Goal: Navigation & Orientation: Find specific page/section

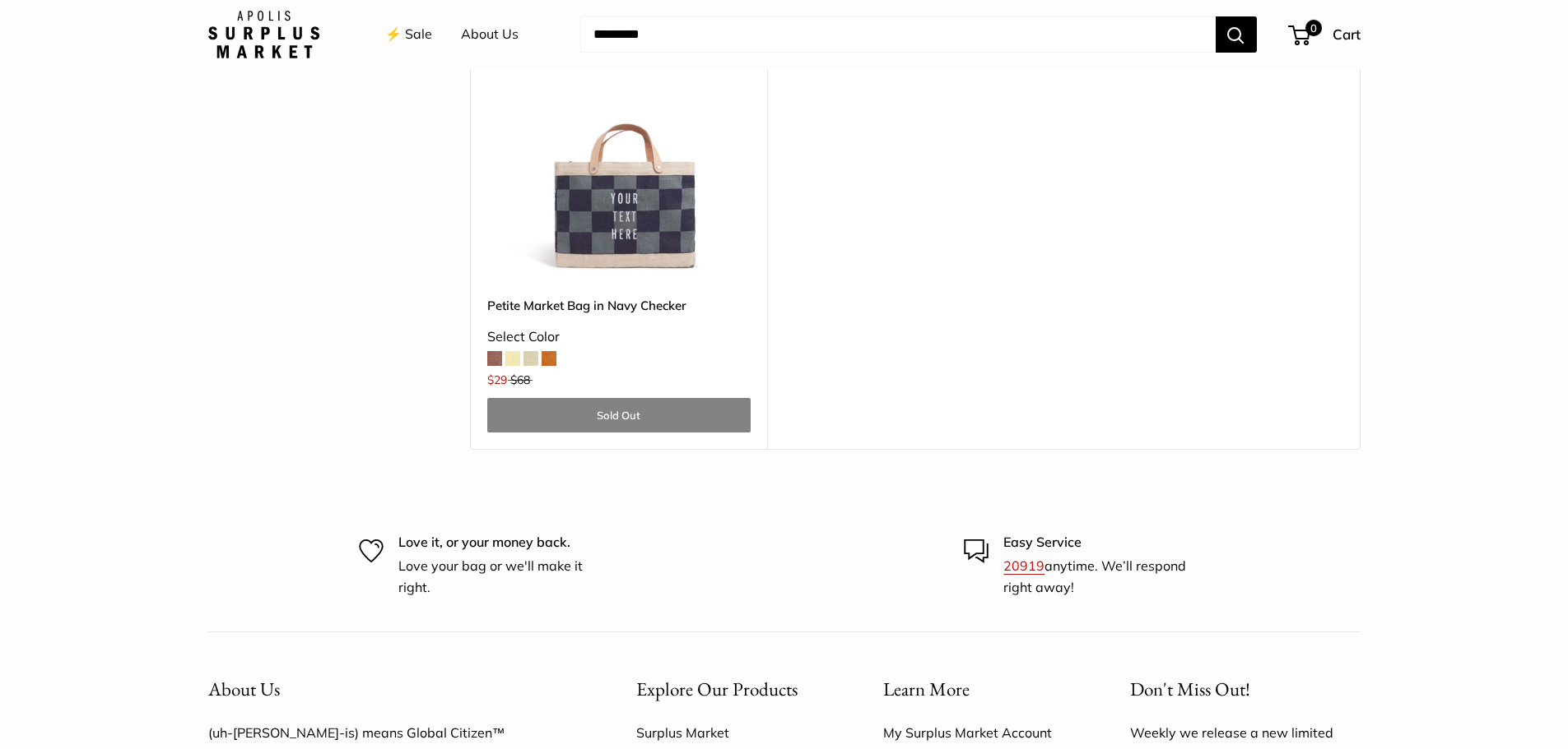
scroll to position [4873, 0]
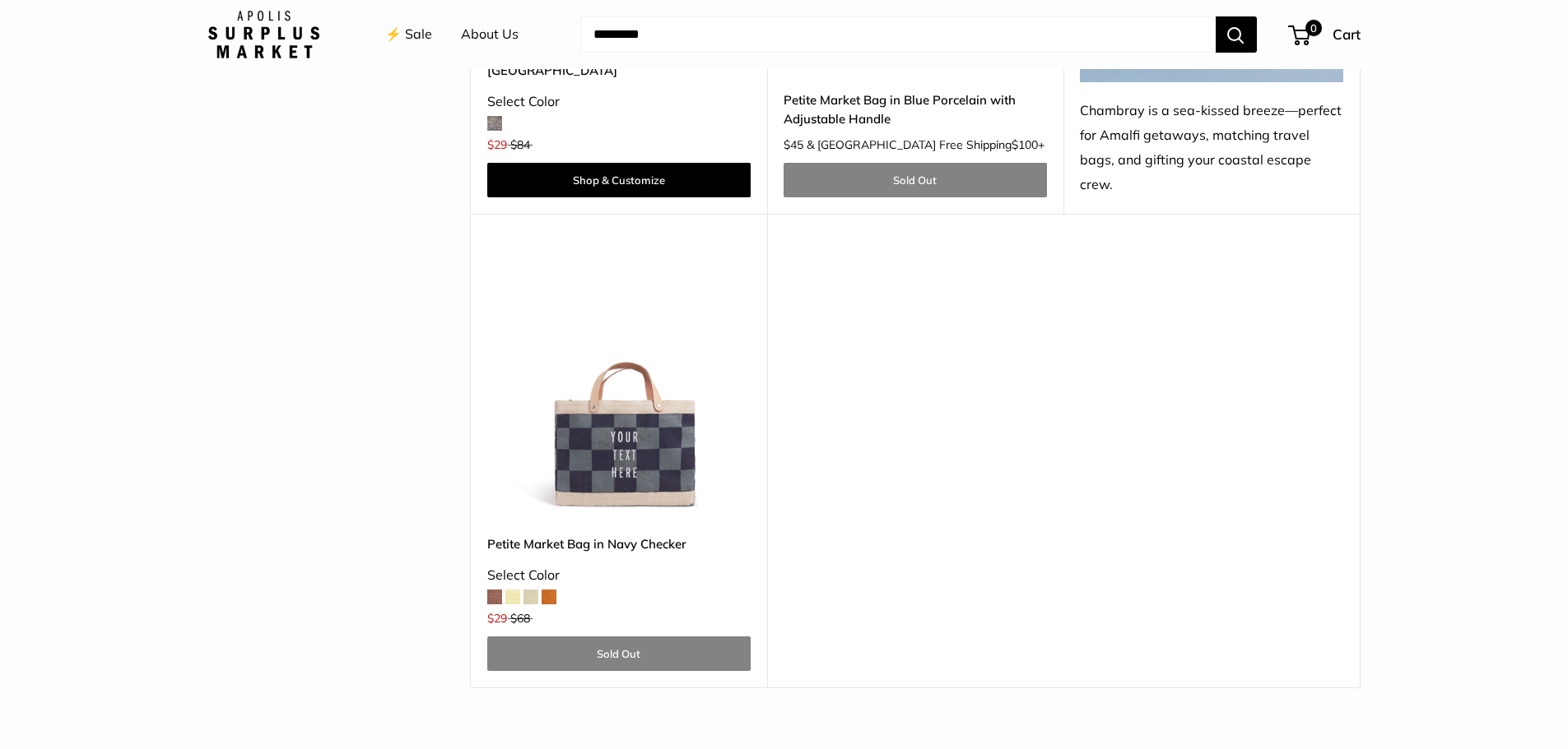
click at [533, 590] on span at bounding box center [530, 597] width 15 height 15
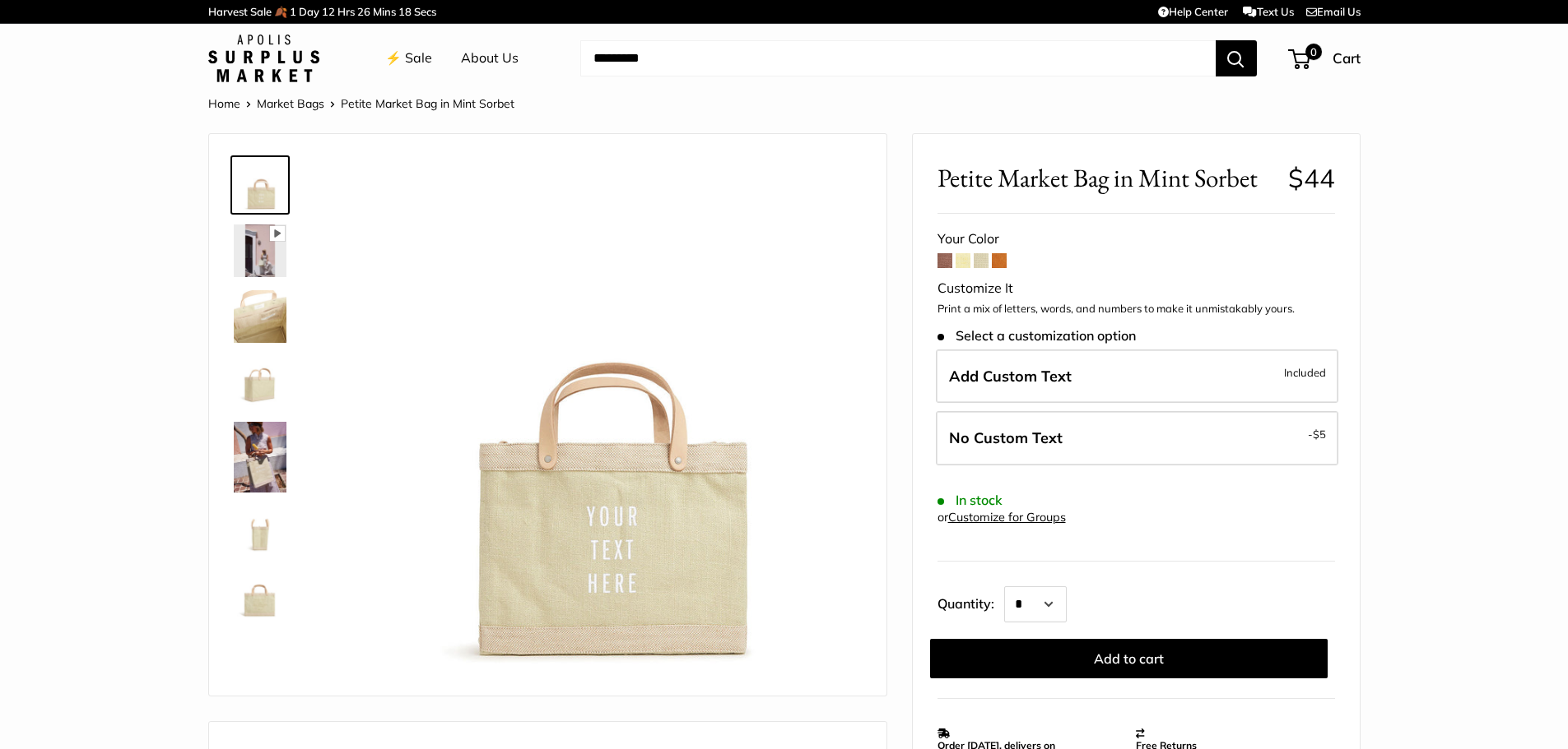
click at [1002, 261] on span at bounding box center [999, 260] width 15 height 15
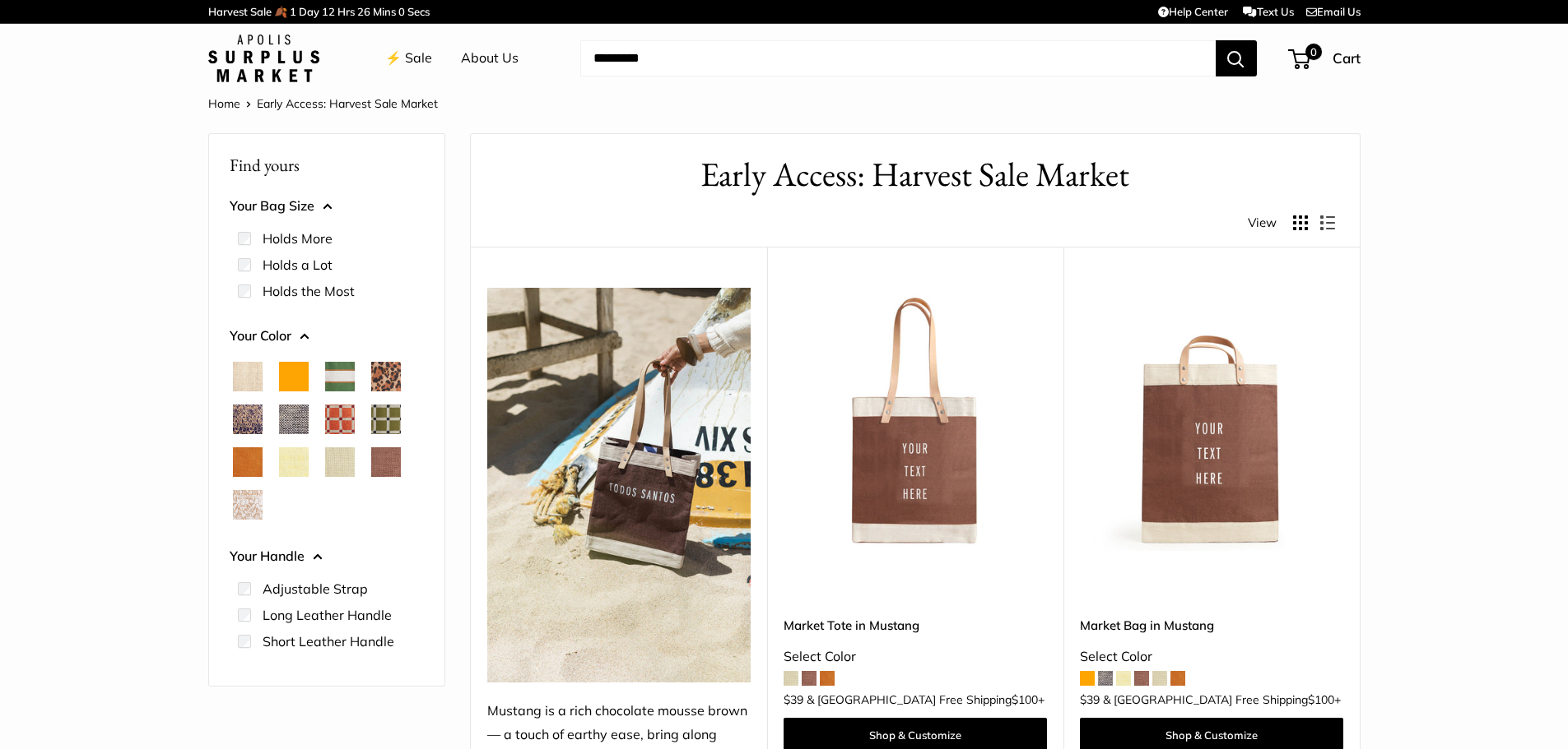
click at [401, 54] on link "⚡️ Sale" at bounding box center [408, 59] width 47 height 25
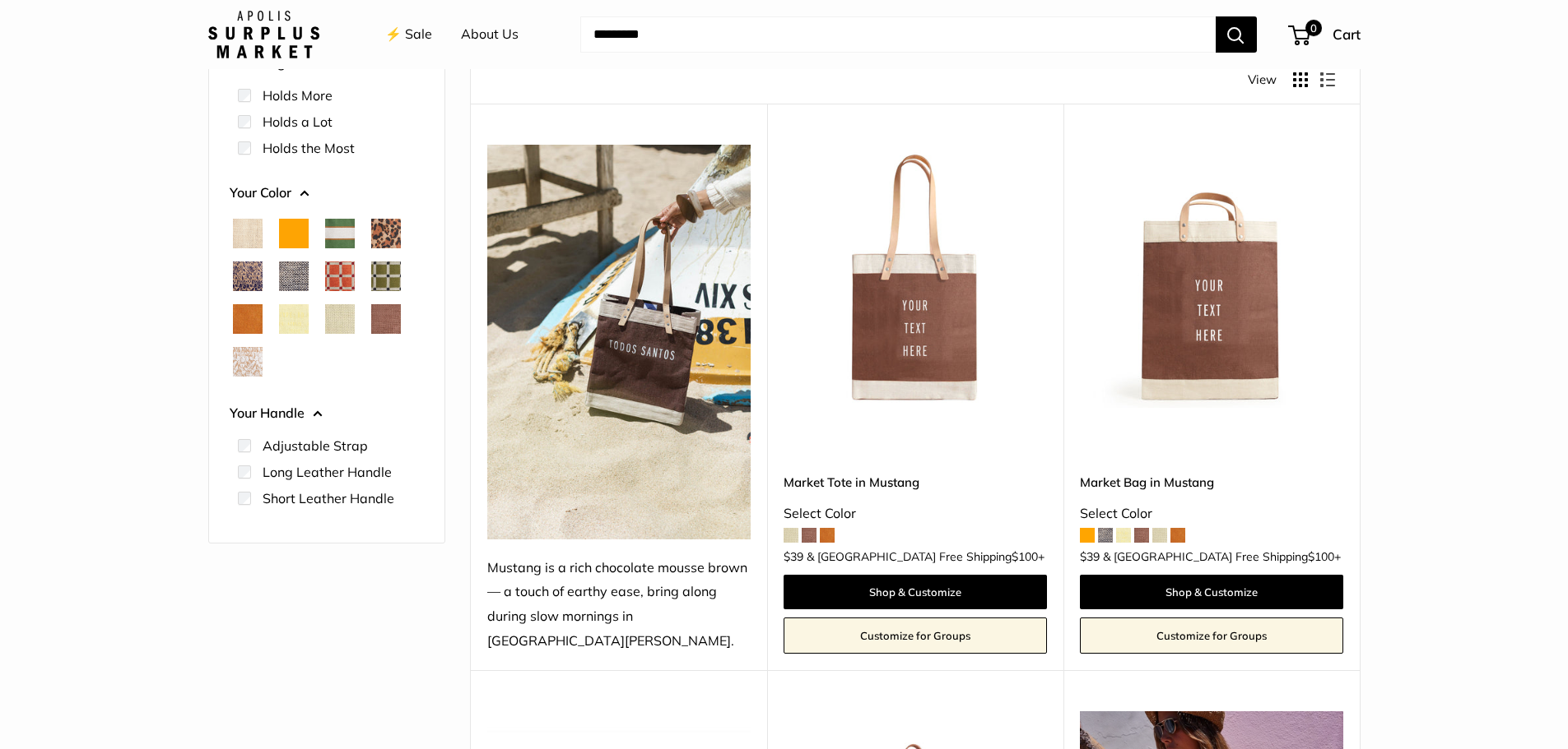
scroll to position [144, 0]
click at [241, 358] on span "White Porcelain" at bounding box center [247, 360] width 29 height 29
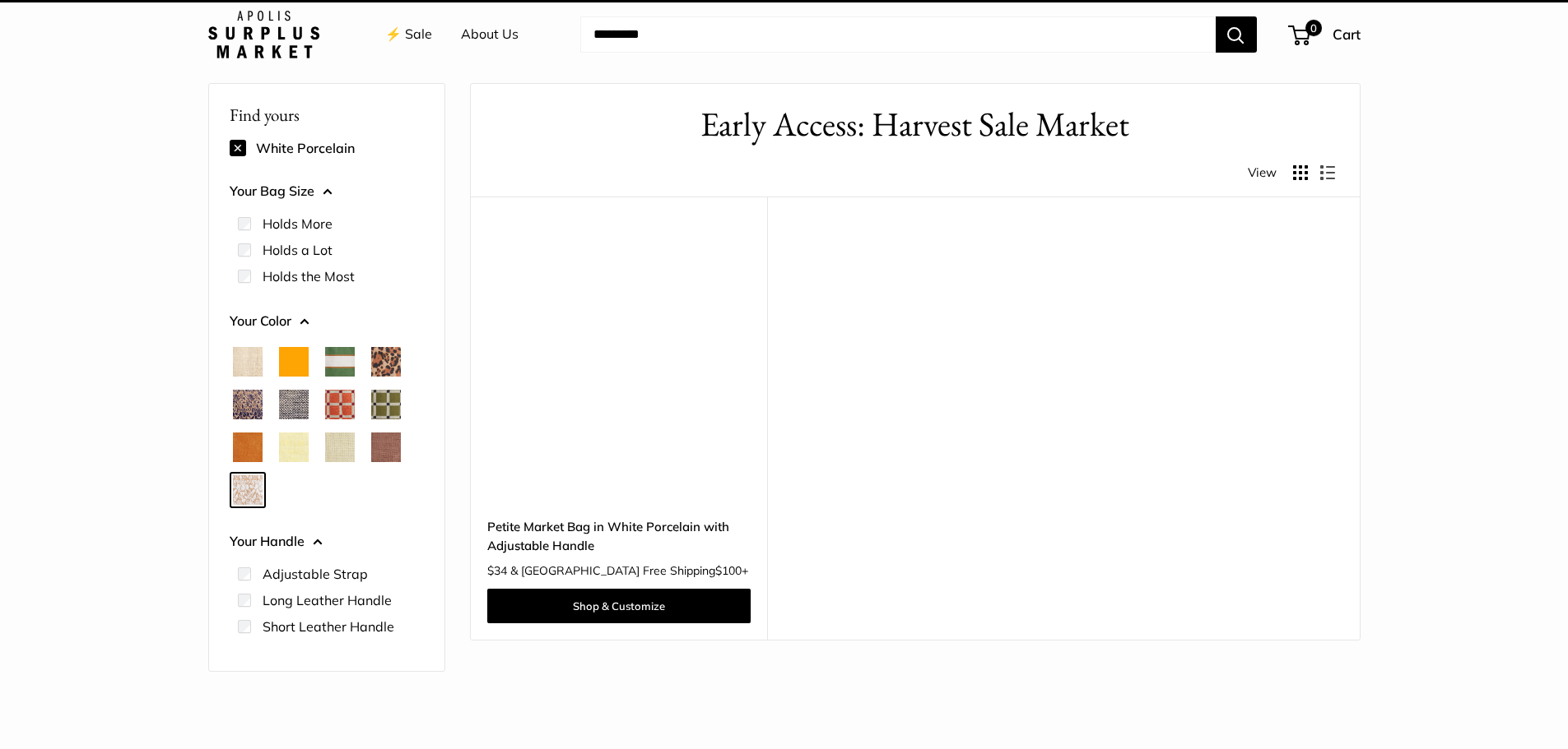
scroll to position [43, 0]
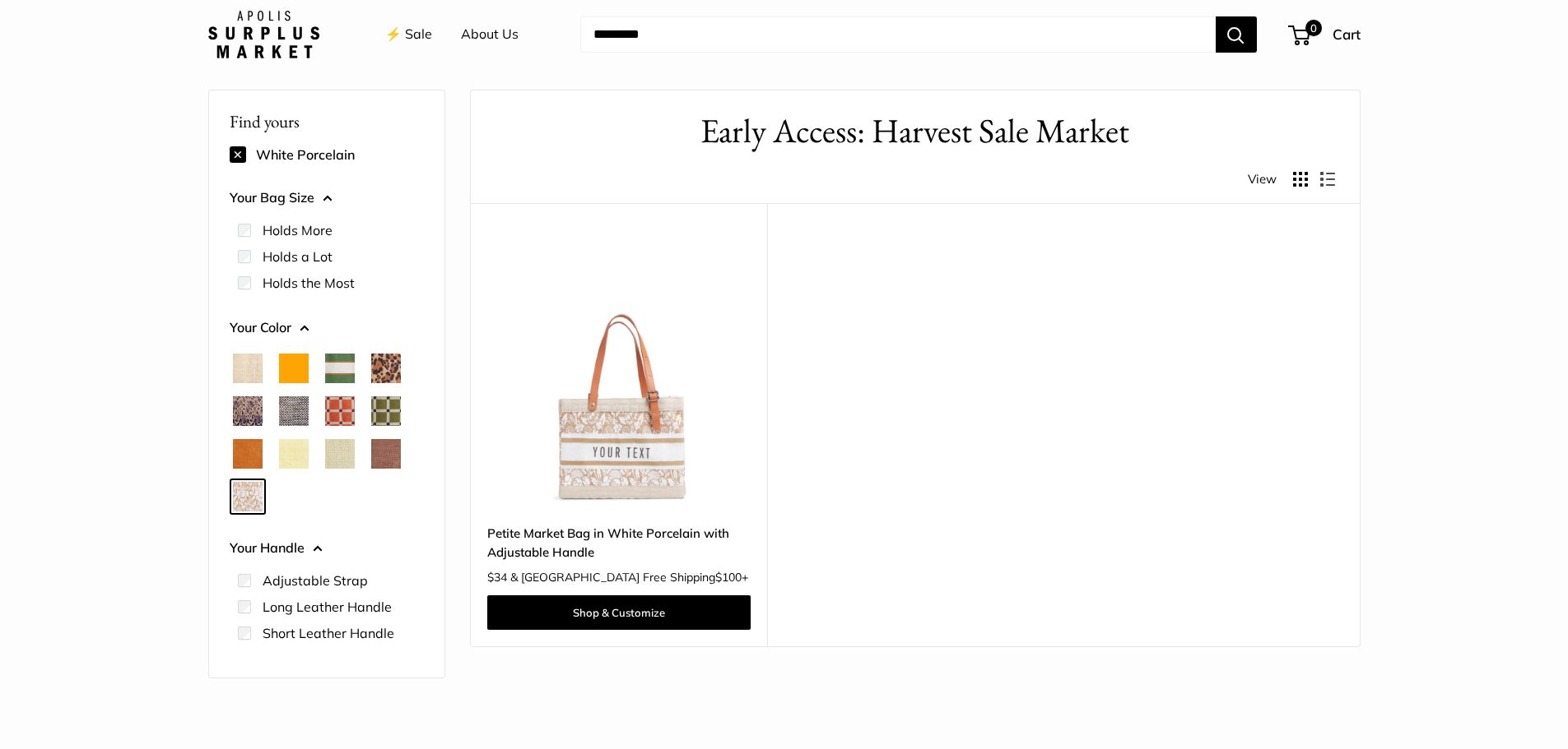
click at [250, 609] on div at bounding box center [249, 607] width 21 height 13
